Goal: Information Seeking & Learning: Check status

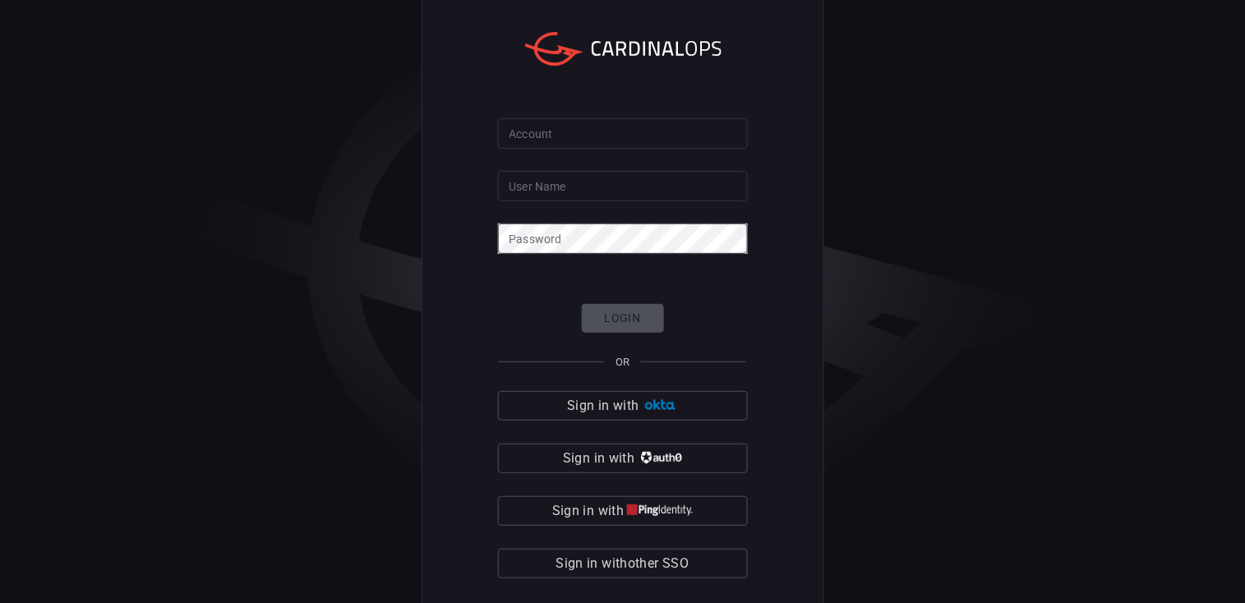
type input "[PERSON_NAME].[PERSON_NAME]"
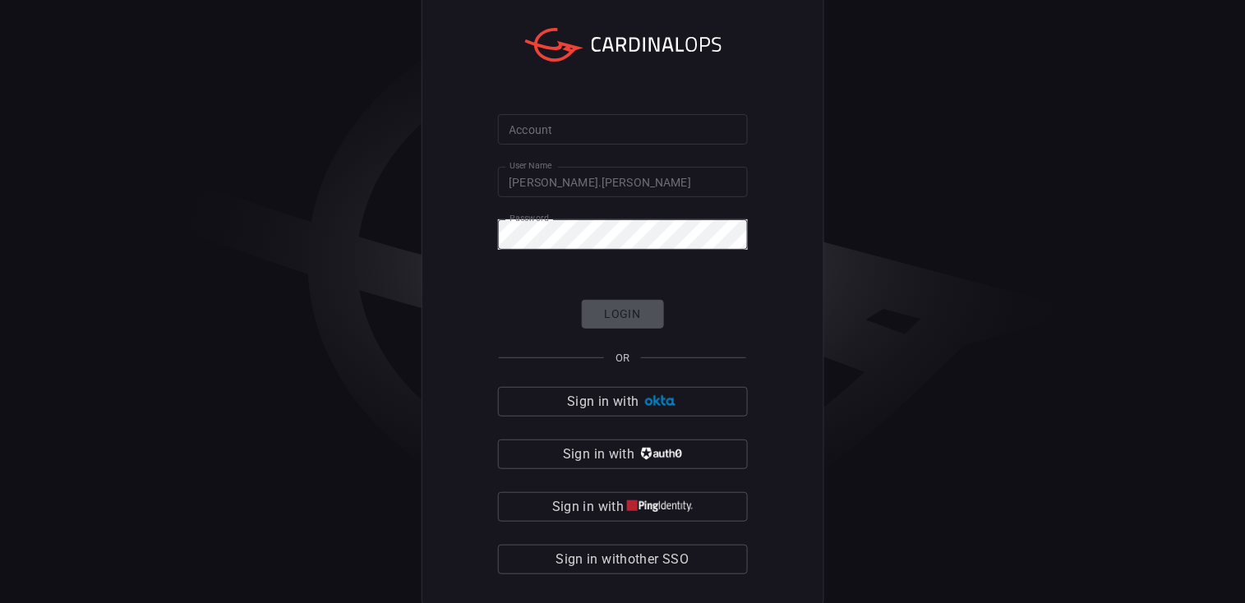
scroll to position [6, 0]
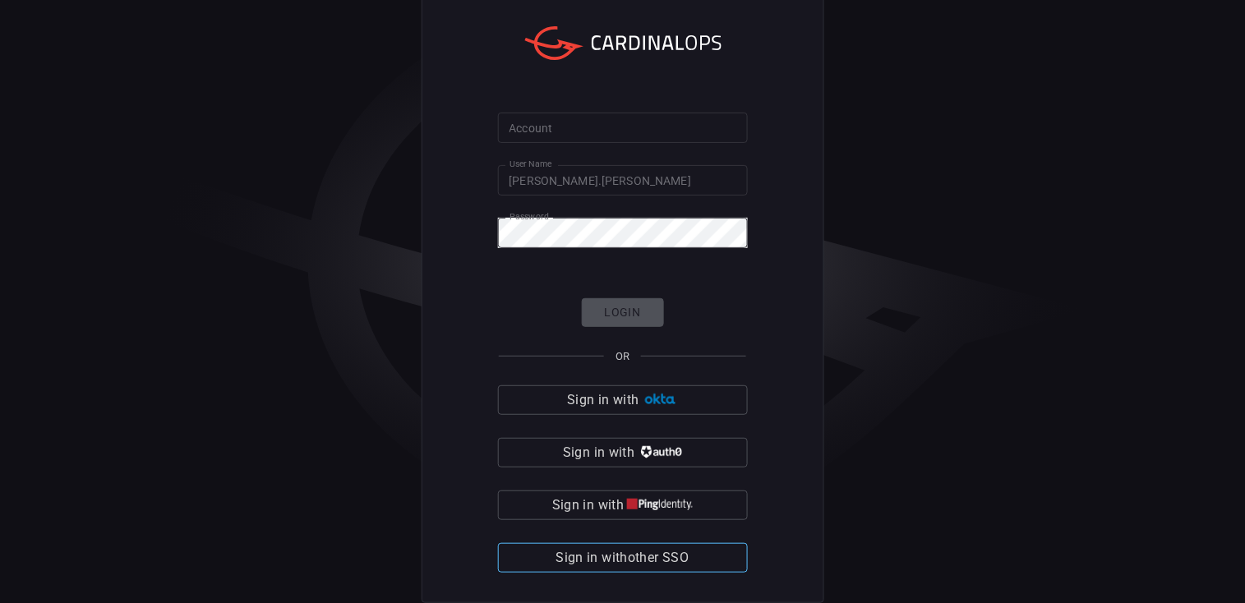
click at [602, 565] on span "Sign in with other SSO" at bounding box center [622, 557] width 133 height 23
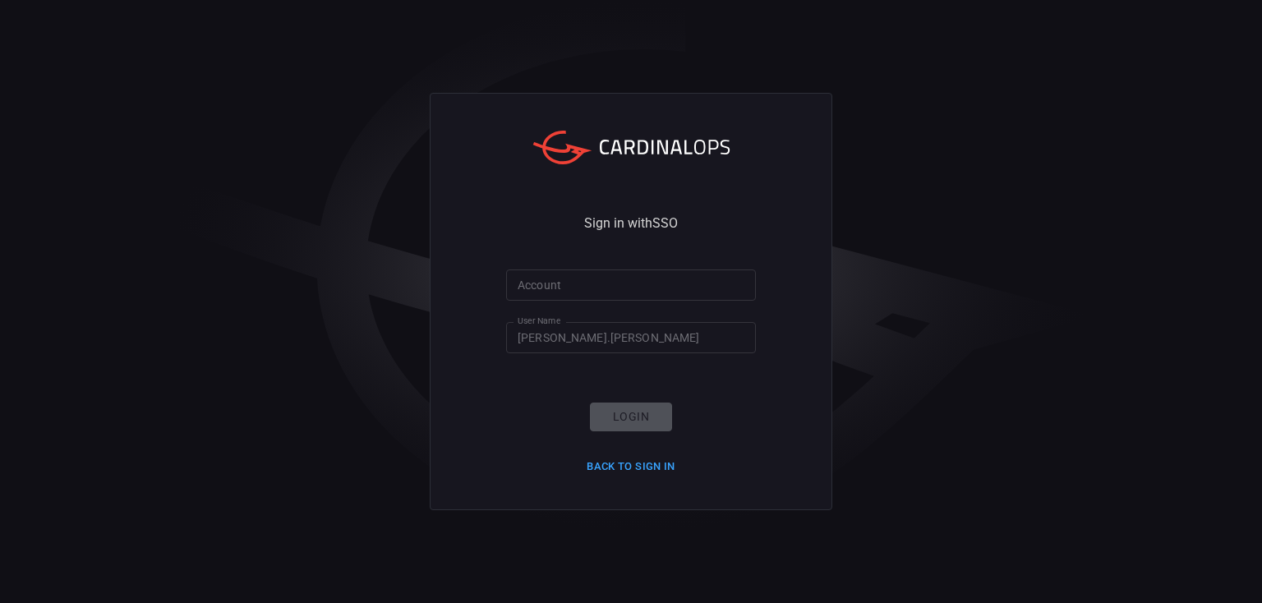
click at [620, 284] on input "Account" at bounding box center [631, 285] width 250 height 30
type input "Bayview"
click at [633, 421] on button "Login" at bounding box center [631, 417] width 82 height 29
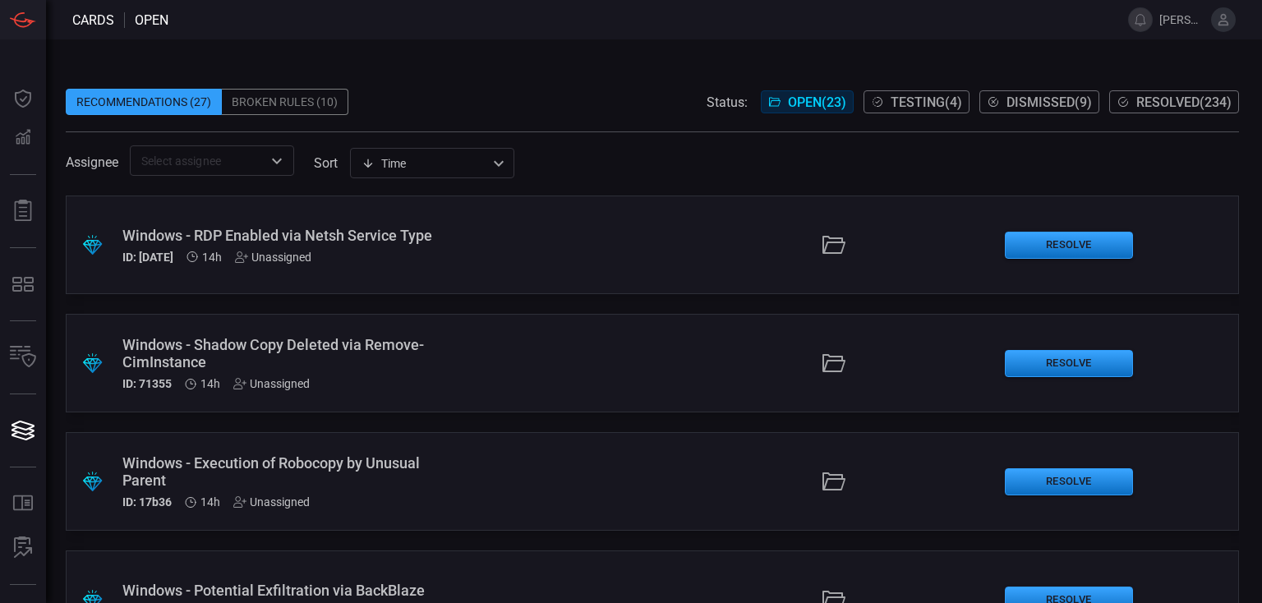
click at [314, 101] on div "Broken Rules (10)" at bounding box center [285, 102] width 127 height 26
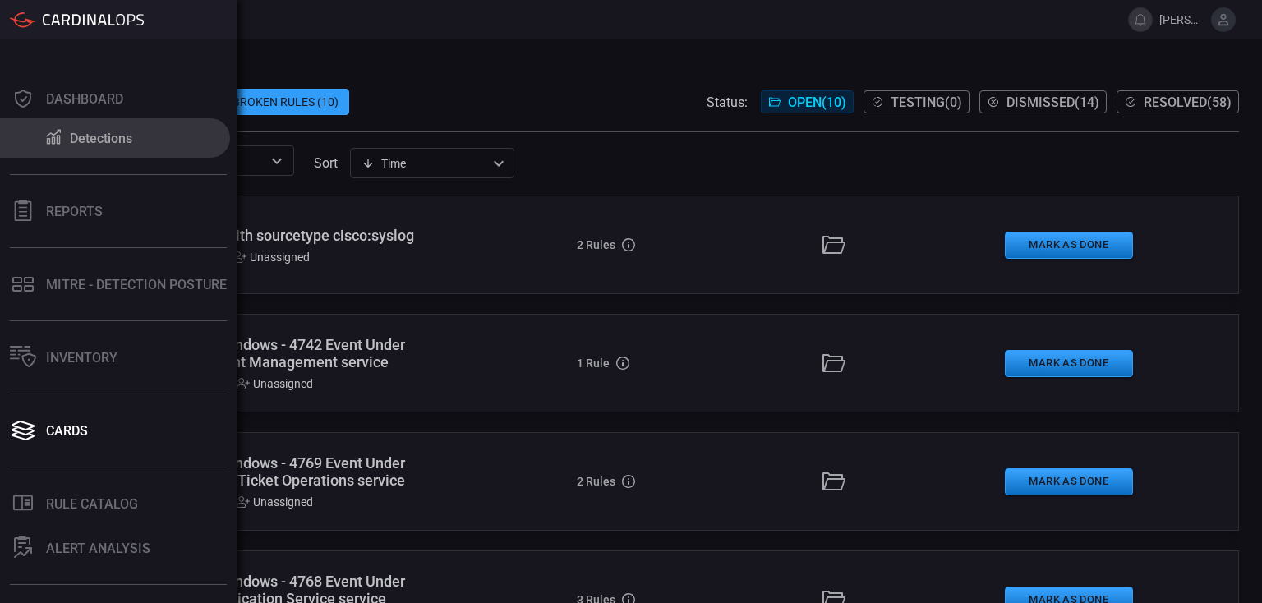
click at [57, 141] on icon at bounding box center [53, 137] width 15 height 15
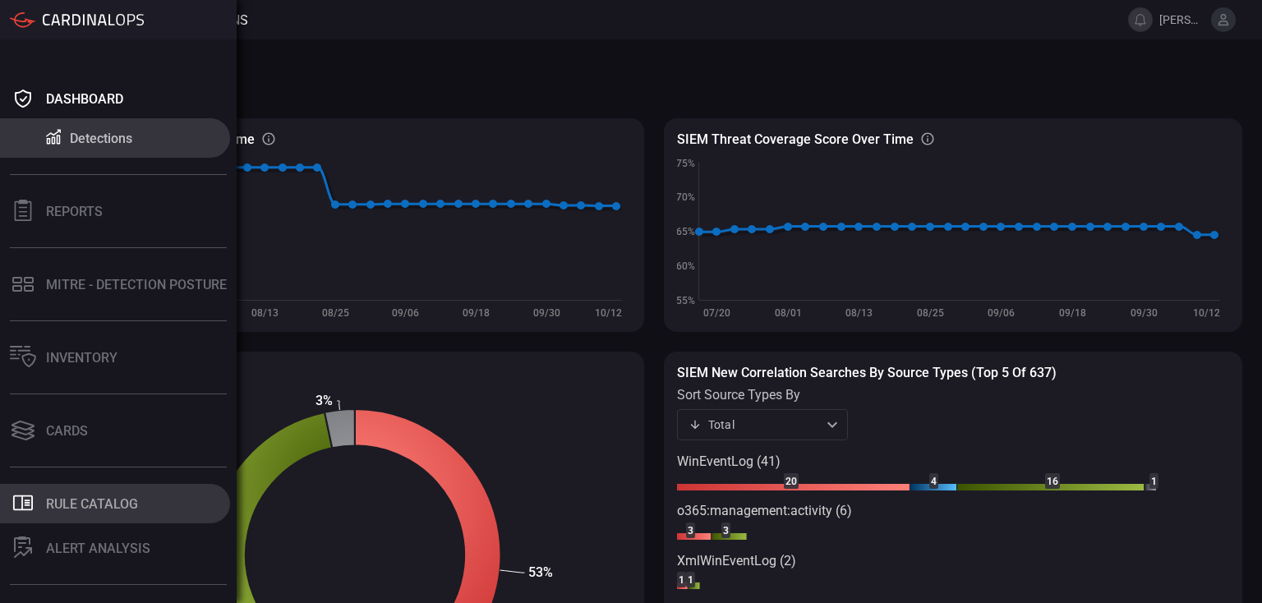
click at [70, 509] on div "Rule Catalog" at bounding box center [92, 504] width 92 height 16
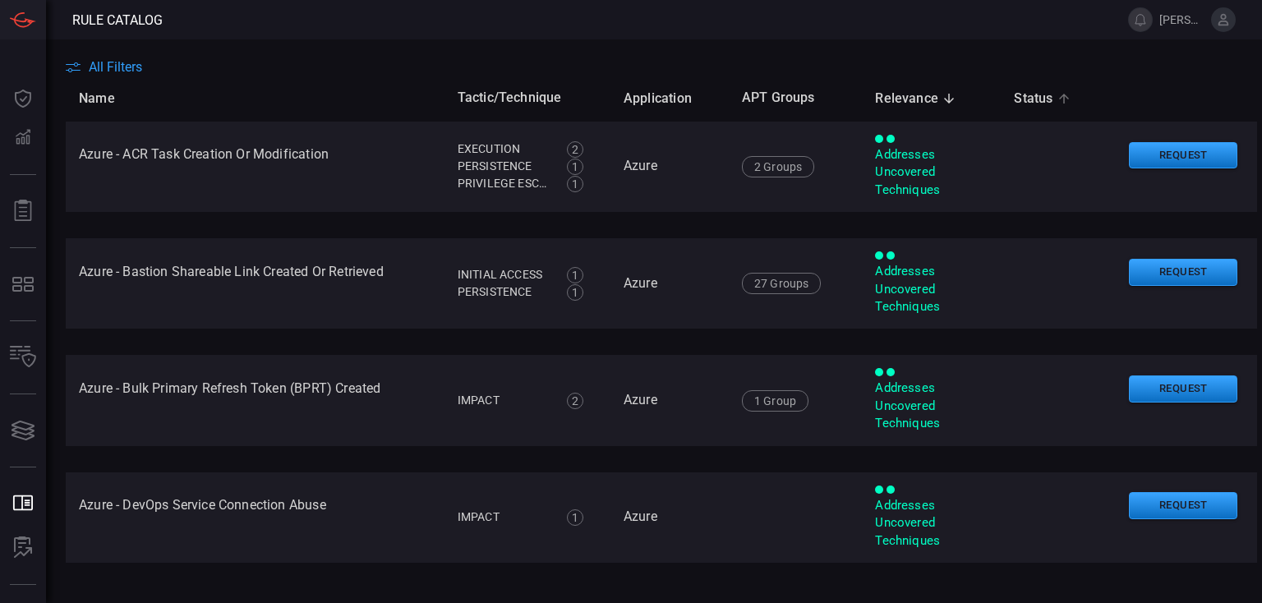
click at [1014, 99] on span "Status" at bounding box center [1044, 99] width 60 height 20
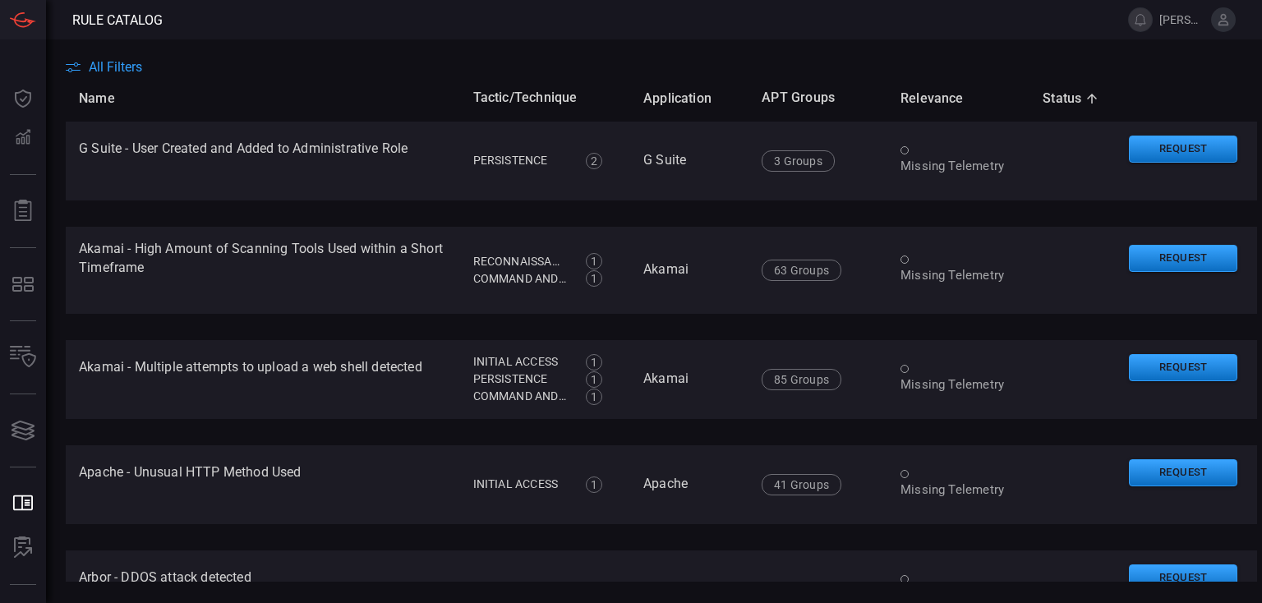
click at [1046, 90] on span "Status sorted ascending" at bounding box center [1073, 99] width 60 height 20
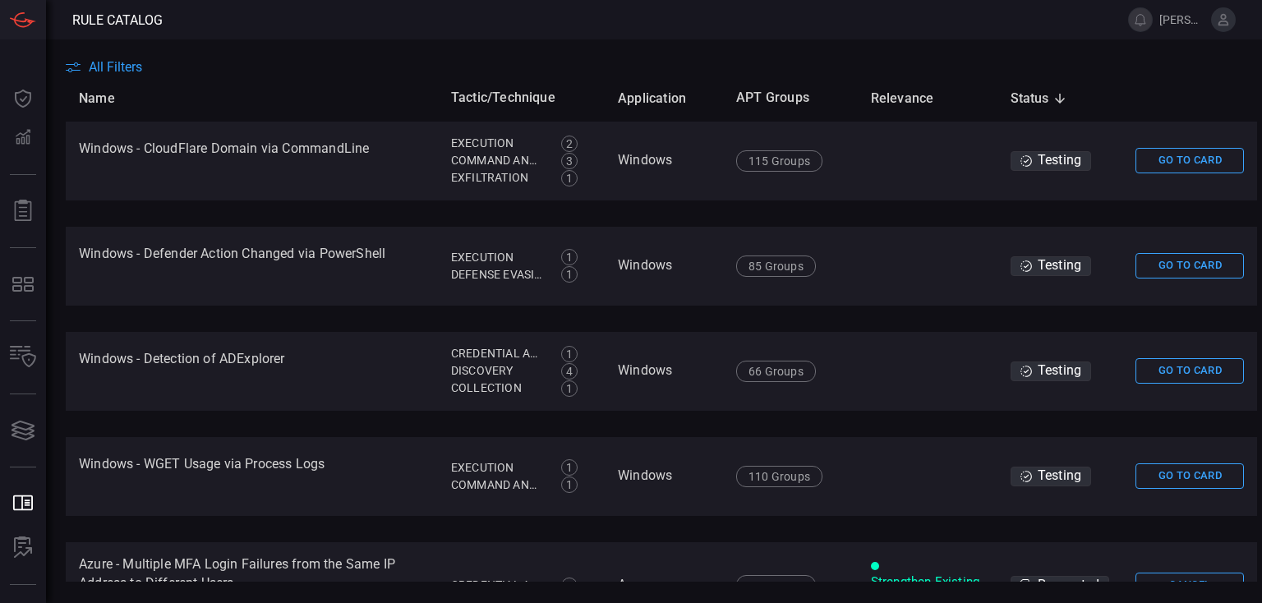
click at [127, 59] on span "All Filters" at bounding box center [115, 67] width 53 height 16
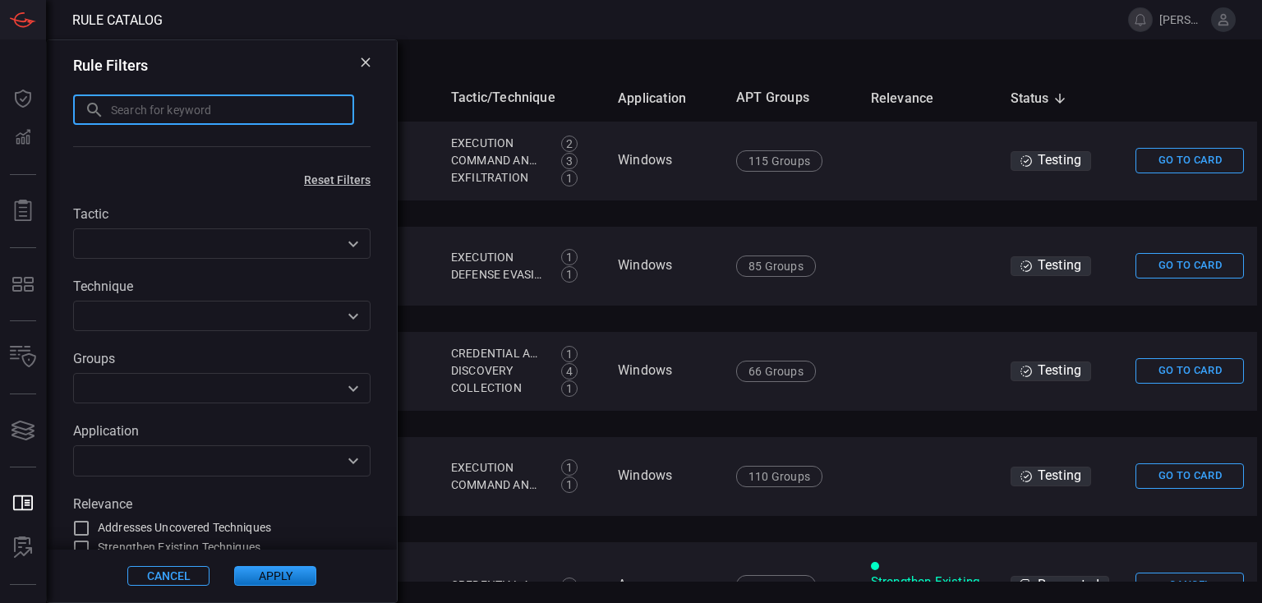
click at [150, 110] on input "text" at bounding box center [232, 110] width 243 height 30
click at [43, 113] on button "Dashboard Dashboard" at bounding box center [22, 98] width 39 height 39
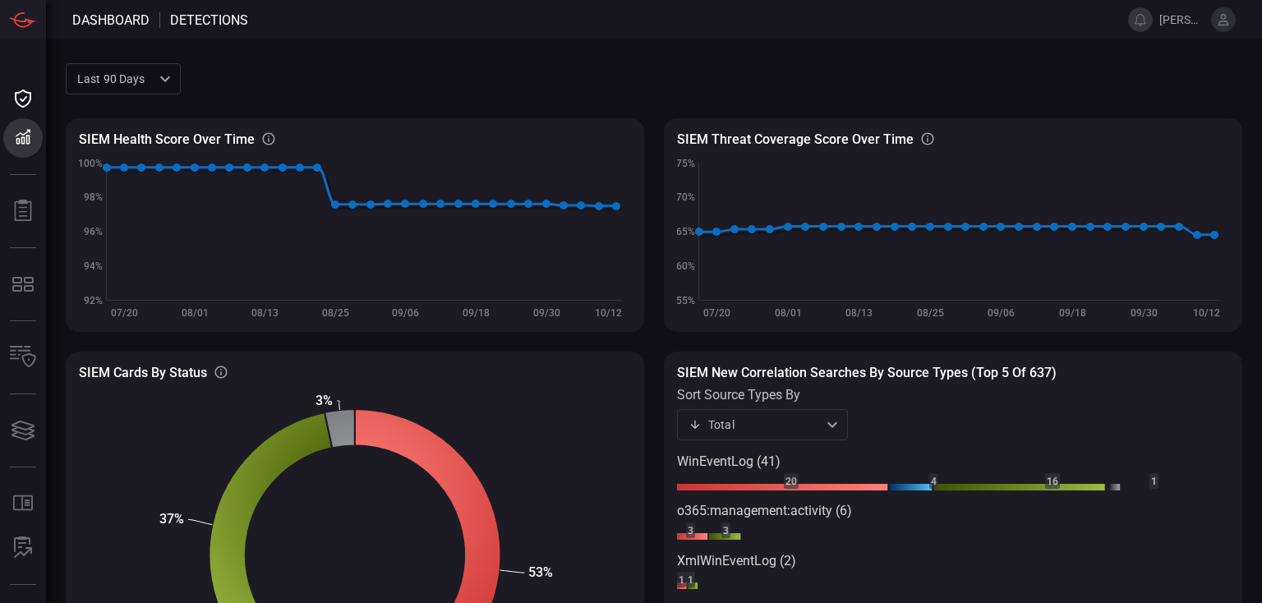
drag, startPoint x: 161, startPoint y: 113, endPoint x: 294, endPoint y: 56, distance: 145.0
click at [296, 56] on div "Last 90 days quarter ​ SIEM Health Score Over Time SIEM Healthy rules out of to…" at bounding box center [654, 321] width 1216 height 564
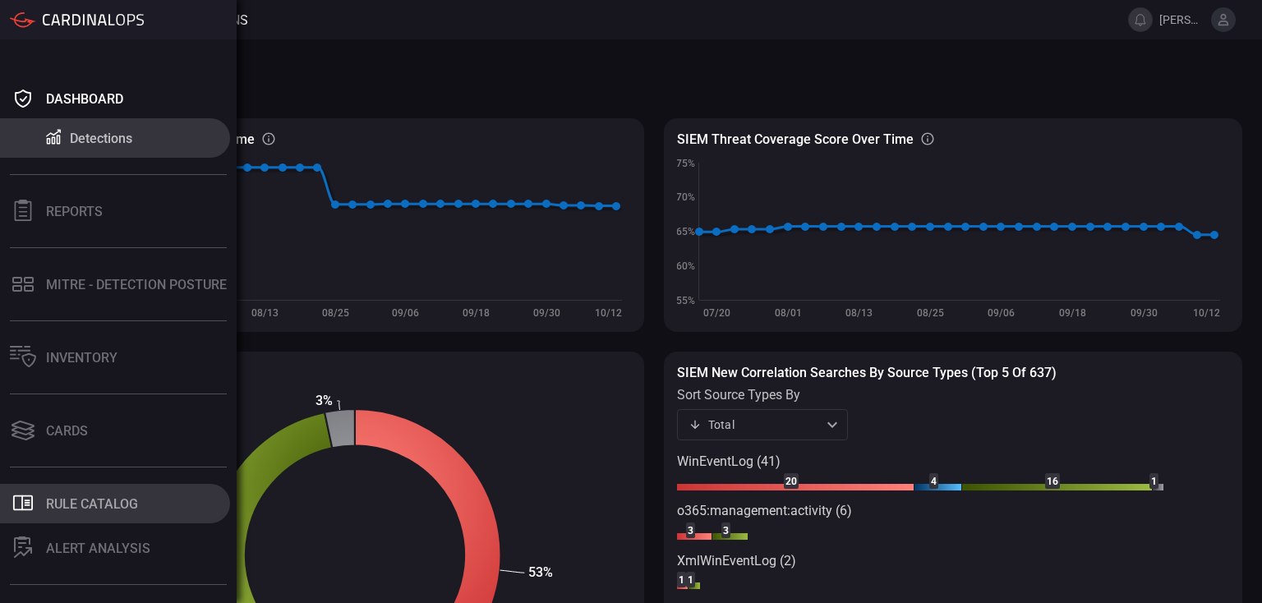
click at [73, 498] on div "Rule Catalog" at bounding box center [92, 504] width 92 height 16
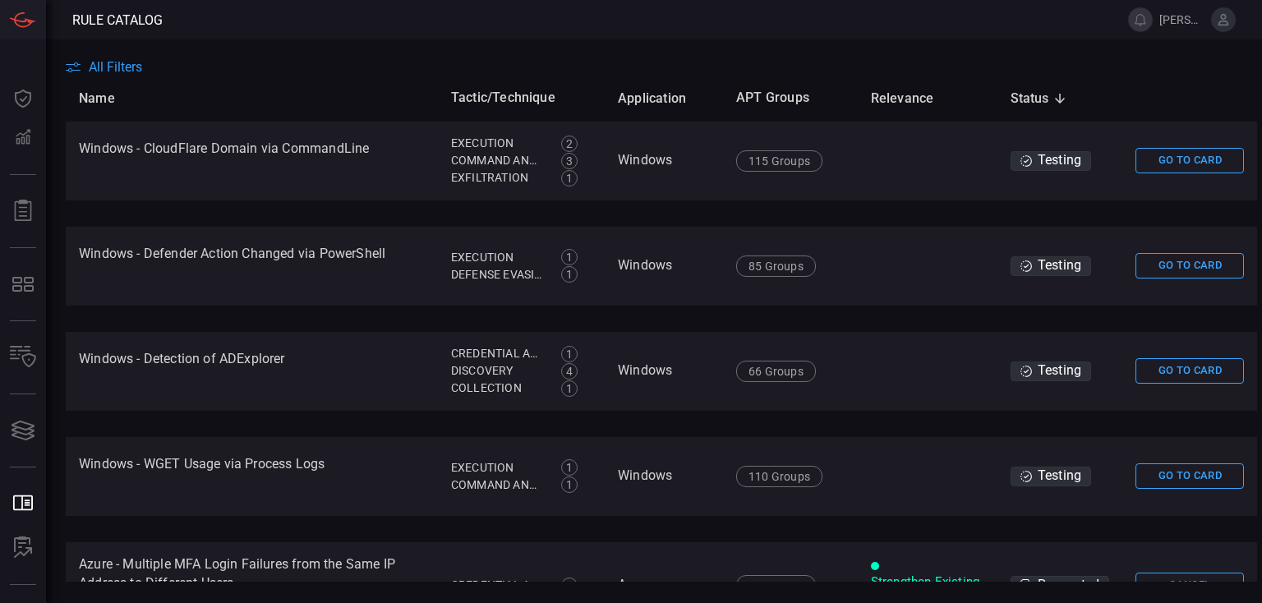
click at [122, 65] on span "All Filters" at bounding box center [115, 67] width 53 height 16
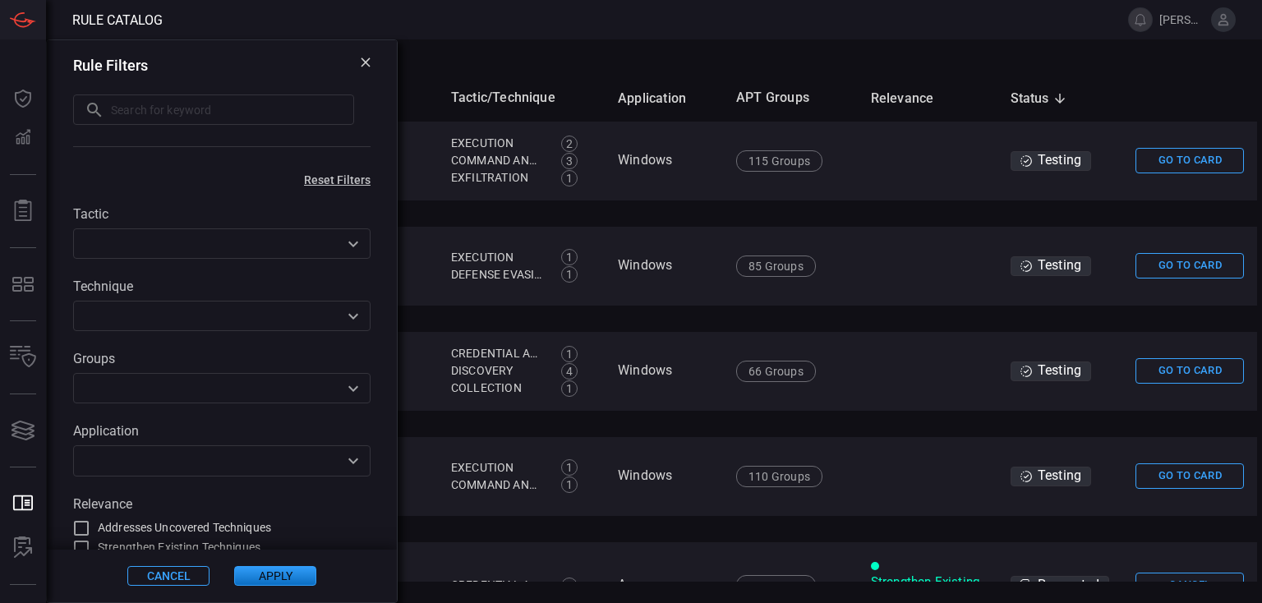
click at [145, 110] on input "text" at bounding box center [232, 110] width 243 height 30
paste input "Potential Sharepoint File Flooding"
type input "Potential Sharepoint File Flooding"
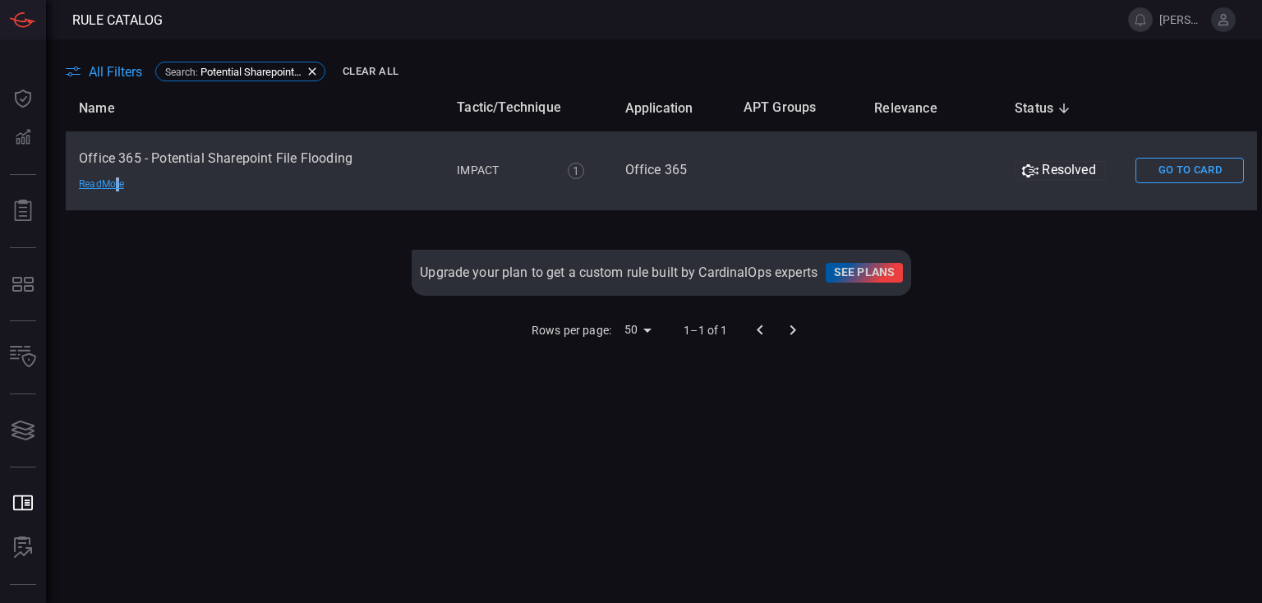
click at [119, 178] on div "Read More" at bounding box center [136, 184] width 115 height 13
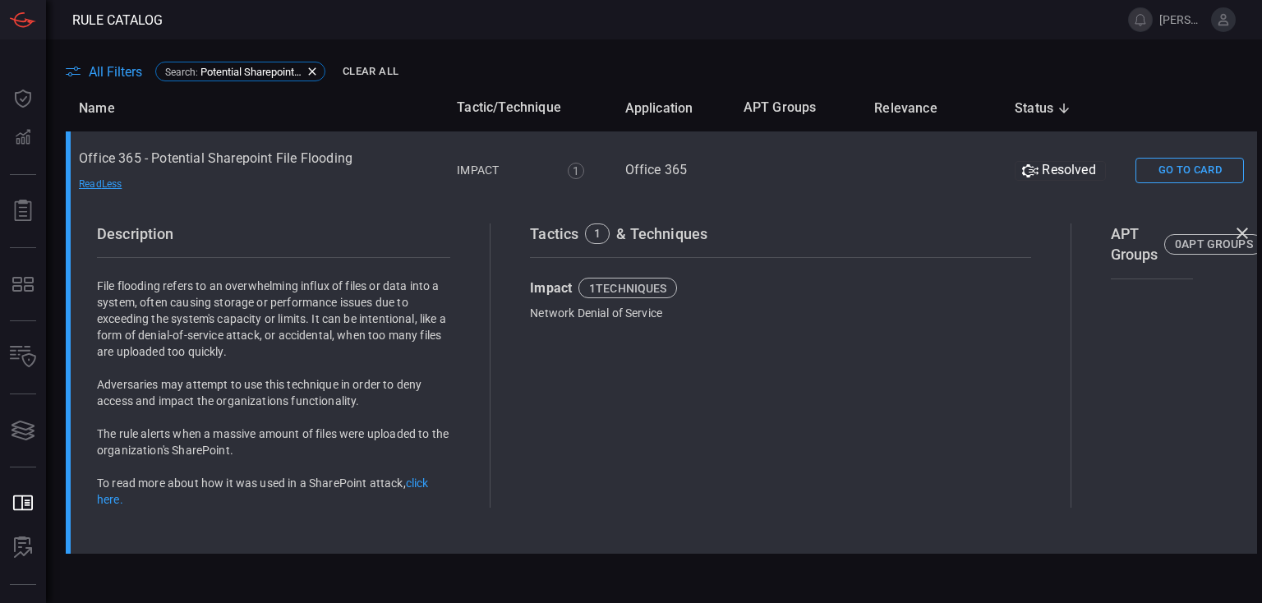
click at [1055, 168] on div "Resolved" at bounding box center [1060, 171] width 91 height 20
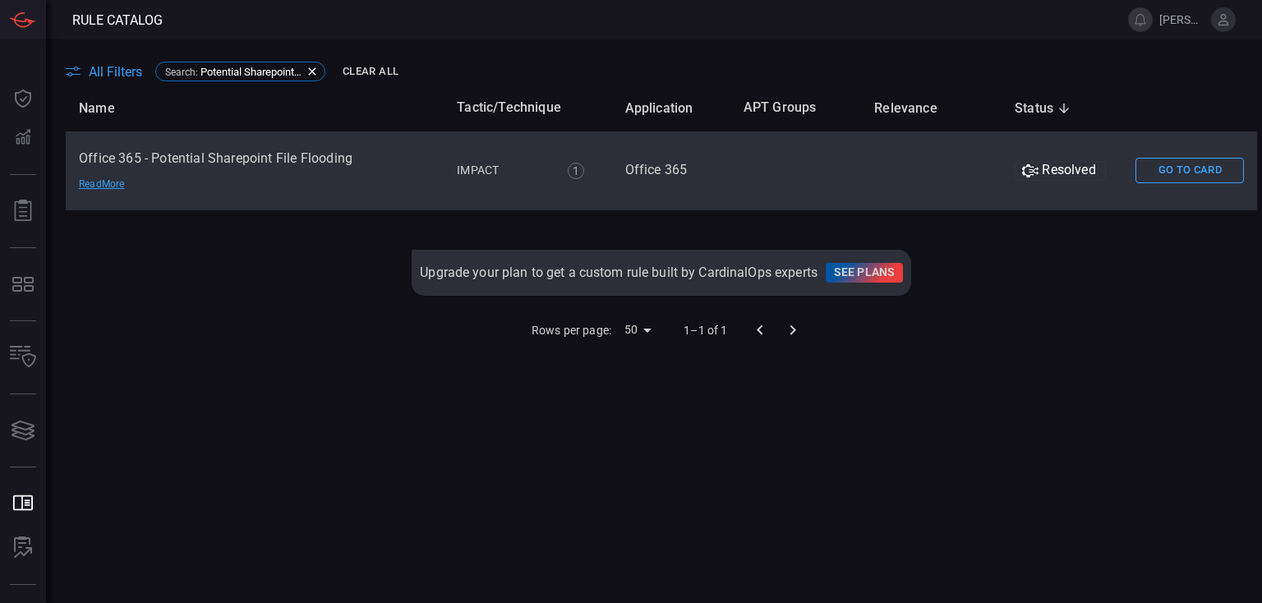
click at [1056, 168] on div "Resolved" at bounding box center [1060, 171] width 91 height 20
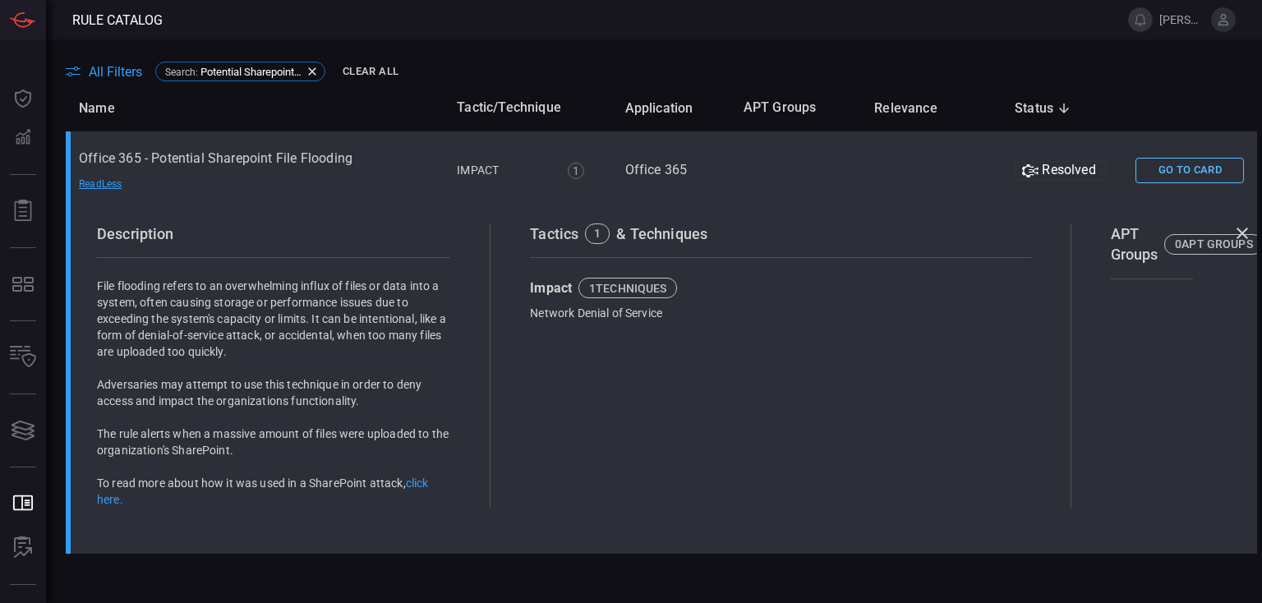
click at [1136, 168] on button "Go To Card" at bounding box center [1190, 170] width 108 height 25
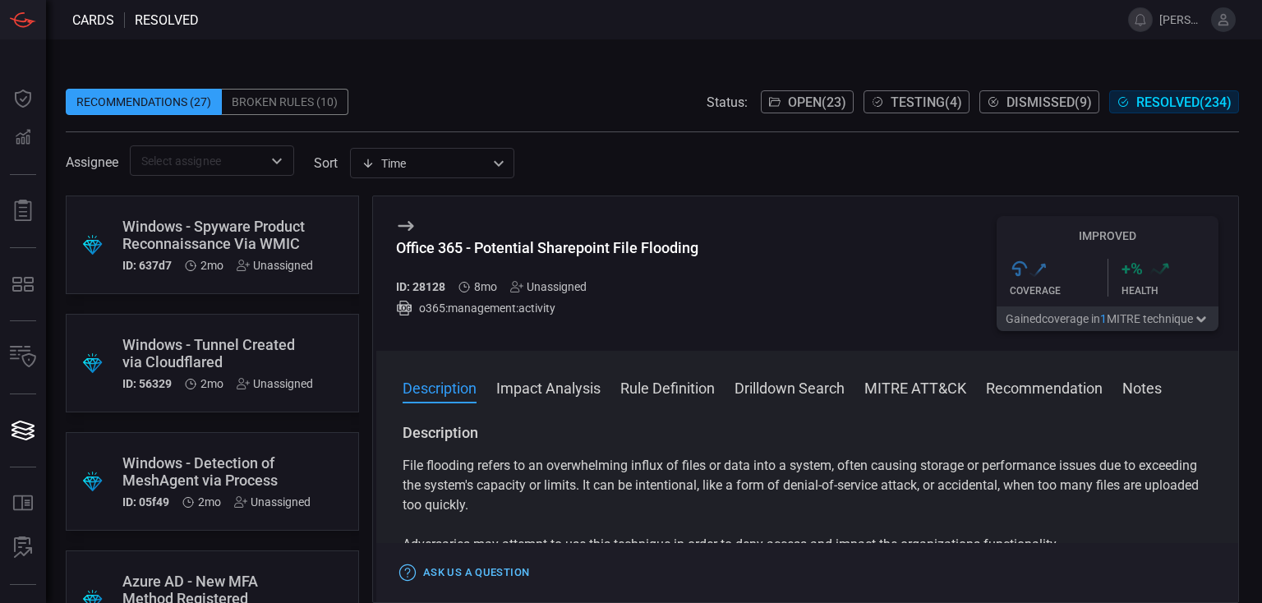
click at [491, 569] on button "Ask Us a Question" at bounding box center [464, 572] width 137 height 25
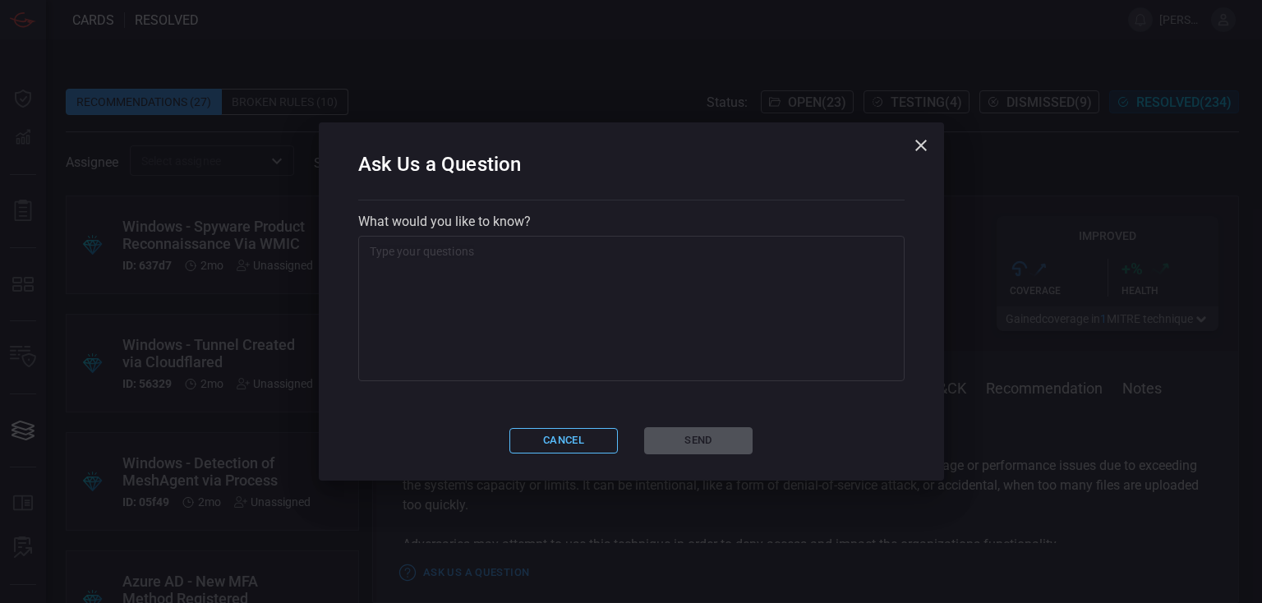
click at [554, 435] on button "Cancel" at bounding box center [563, 440] width 108 height 25
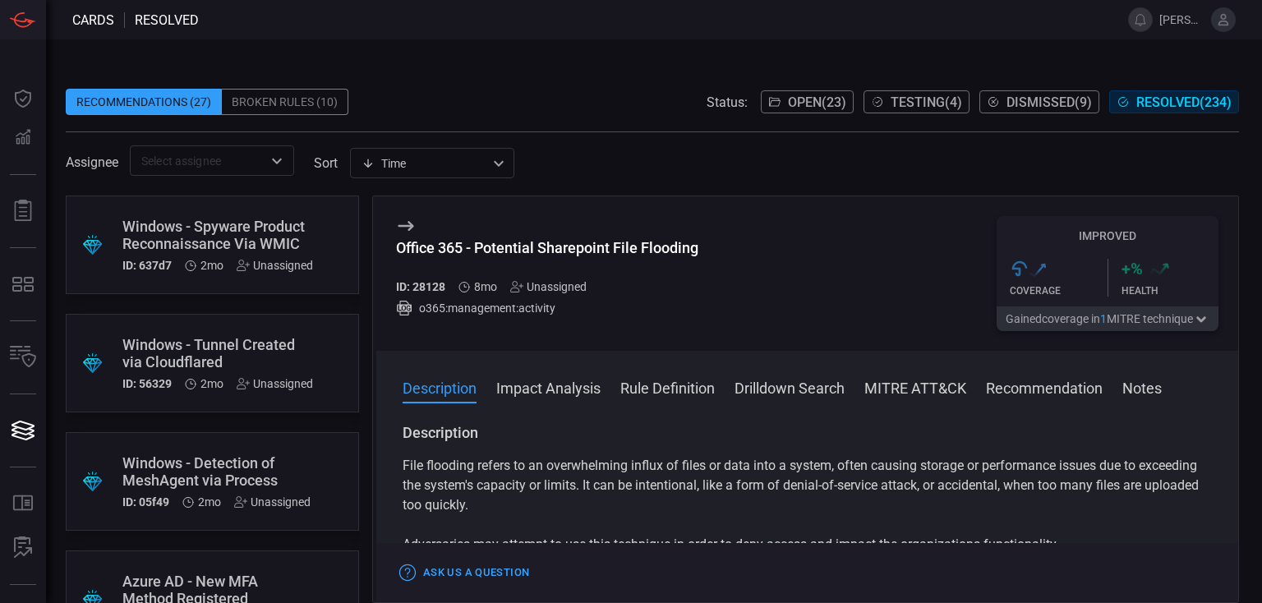
click at [1015, 385] on button "Recommendation" at bounding box center [1044, 387] width 117 height 20
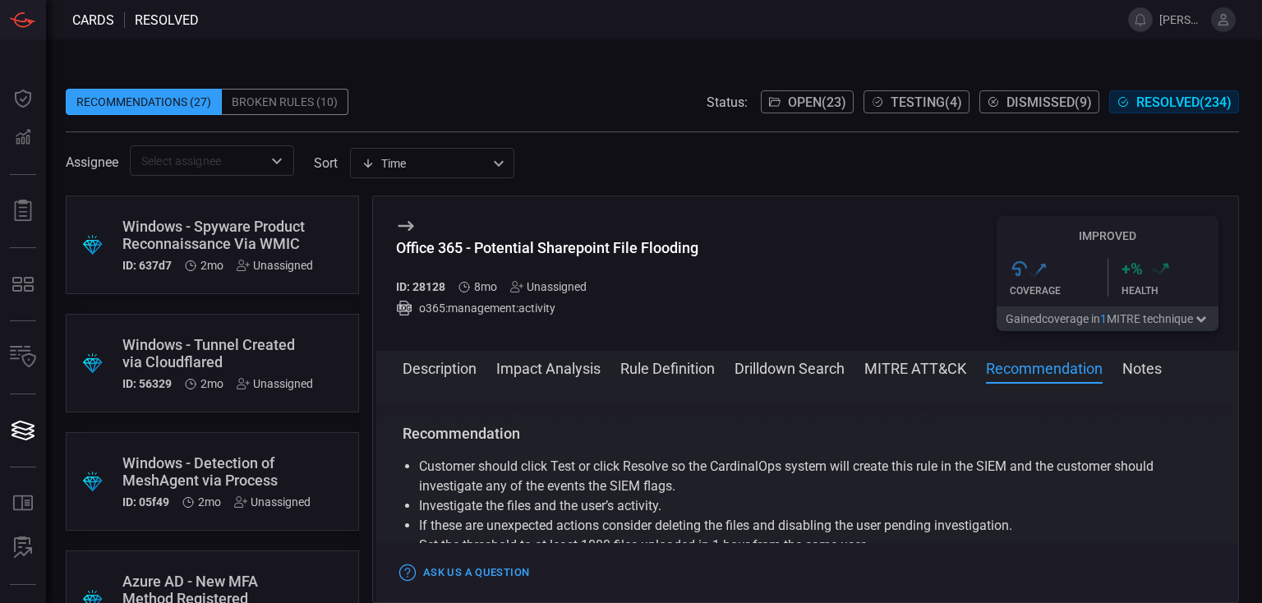
scroll to position [1410, 0]
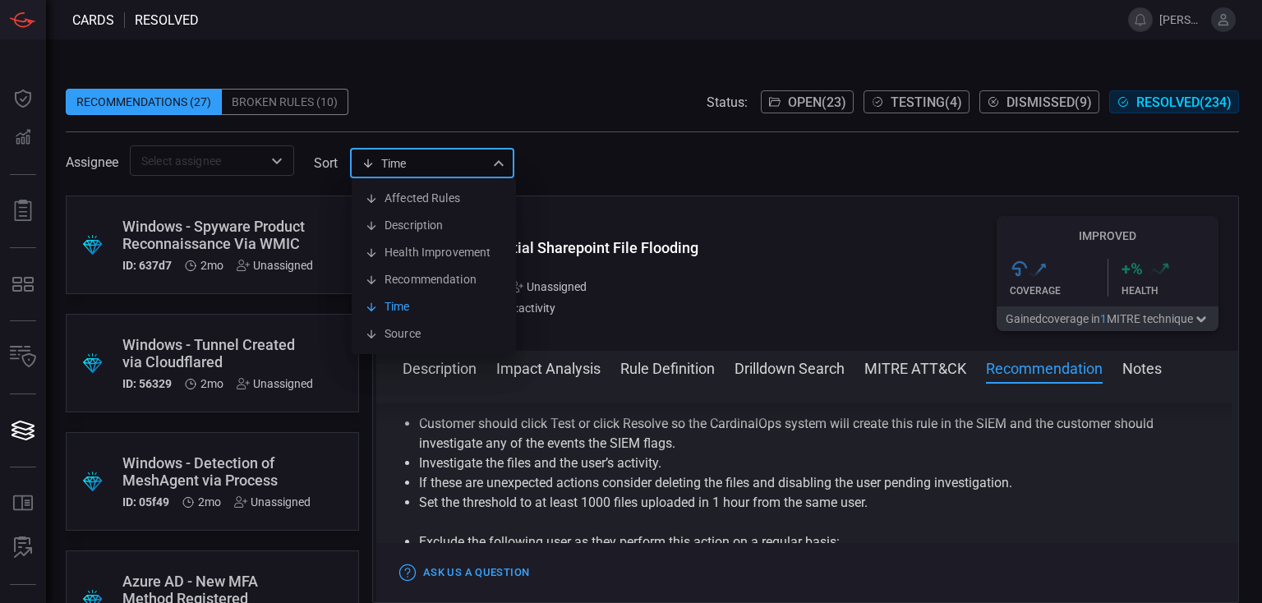
click at [390, 159] on div "Time visibleUpdateTime Affected Rules Description Health Improvement Recommenda…" at bounding box center [432, 163] width 164 height 30
click at [440, 97] on div at bounding box center [631, 301] width 1262 height 603
